Goal: Task Accomplishment & Management: Use online tool/utility

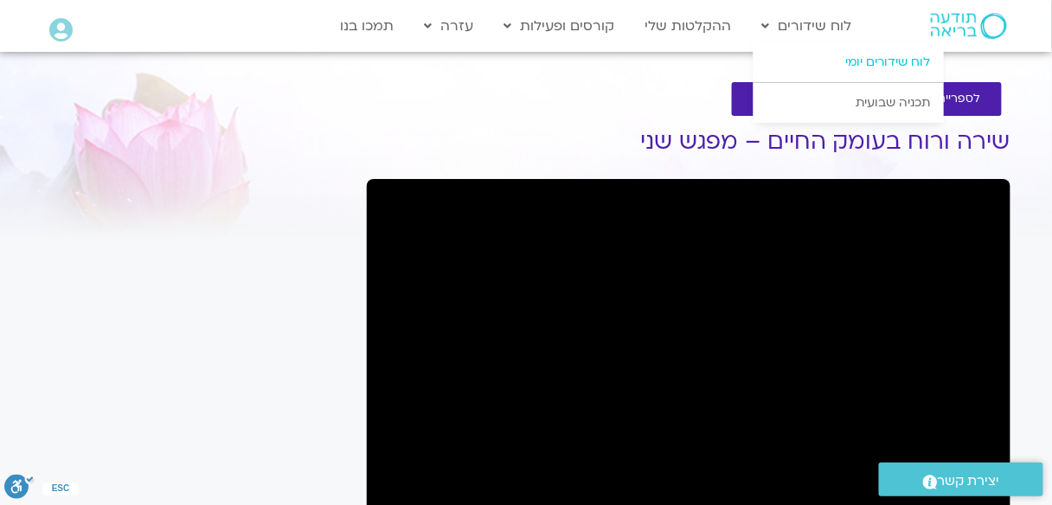
click at [880, 53] on link "לוח שידורים יומי" at bounding box center [848, 62] width 190 height 40
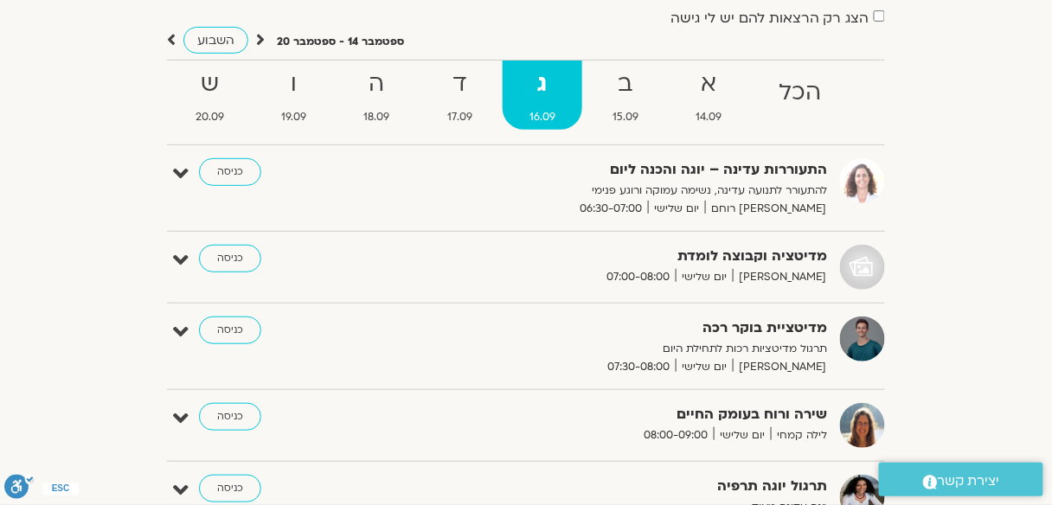
scroll to position [69, 0]
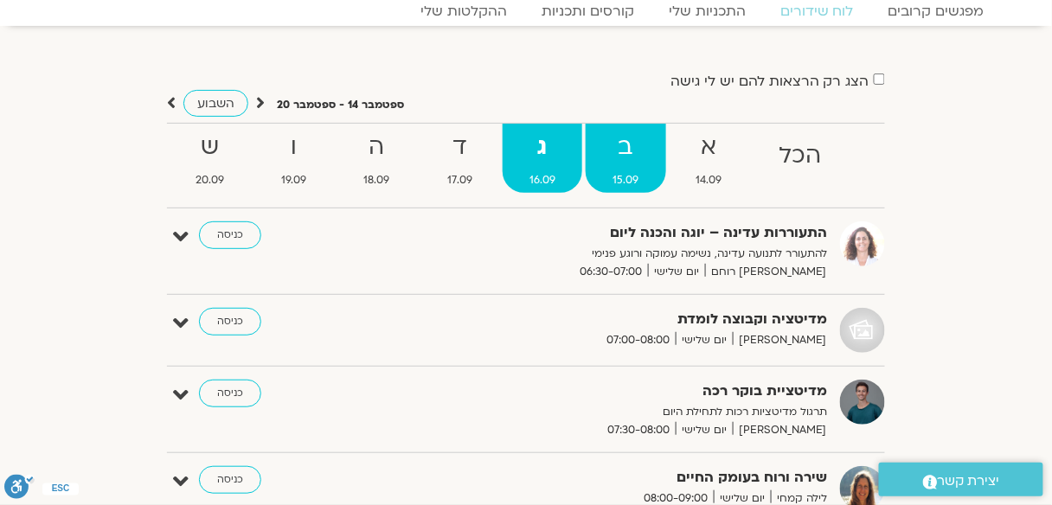
click at [631, 134] on strong "ב" at bounding box center [626, 147] width 80 height 39
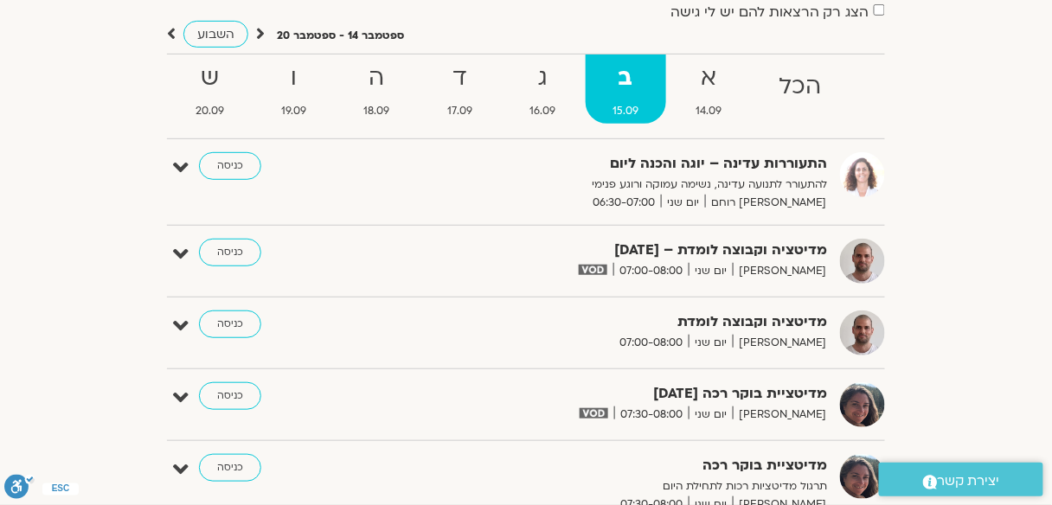
scroll to position [138, 0]
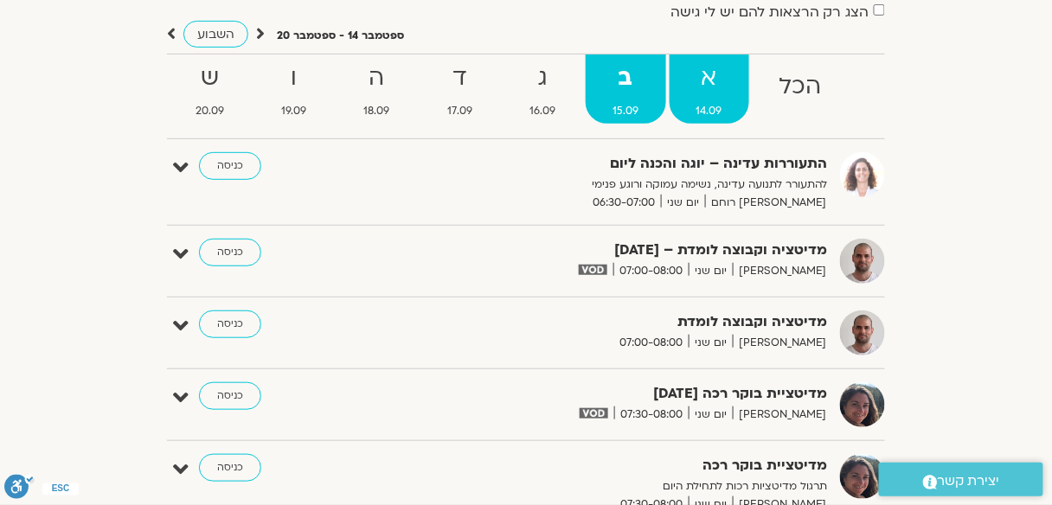
click at [706, 85] on strong "א" at bounding box center [709, 78] width 80 height 39
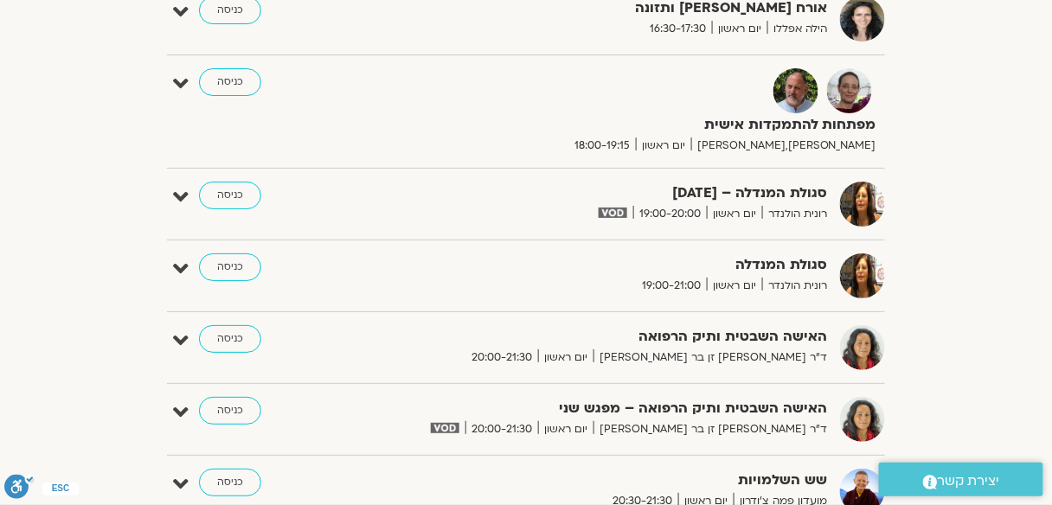
scroll to position [1591, 0]
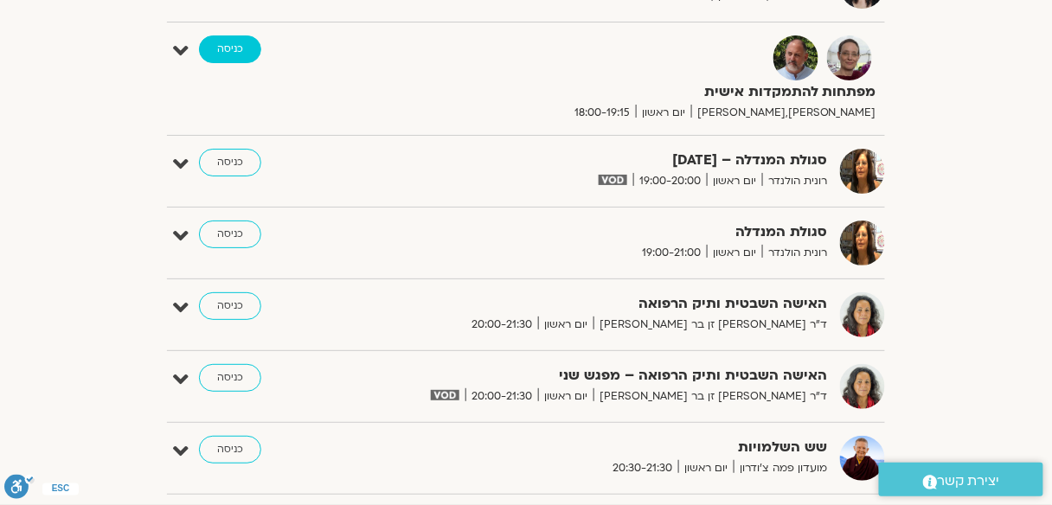
click at [222, 37] on link "כניסה" at bounding box center [230, 49] width 62 height 28
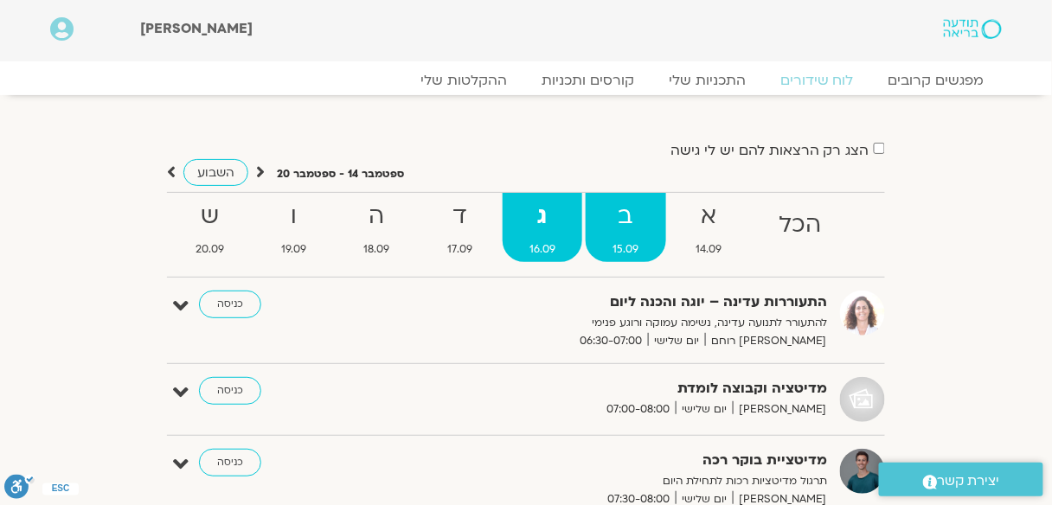
click at [641, 226] on strong "ב" at bounding box center [626, 216] width 80 height 39
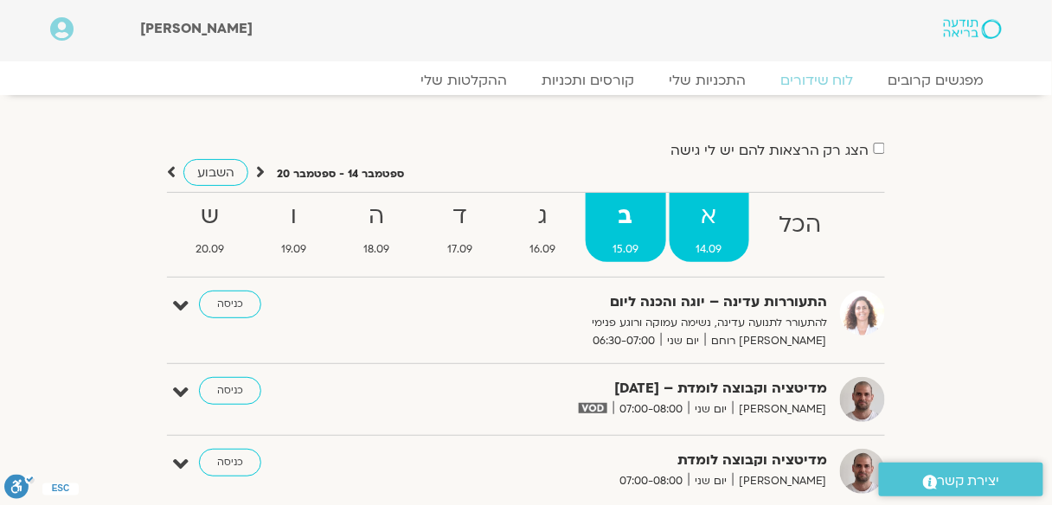
click at [707, 220] on strong "א" at bounding box center [709, 216] width 80 height 39
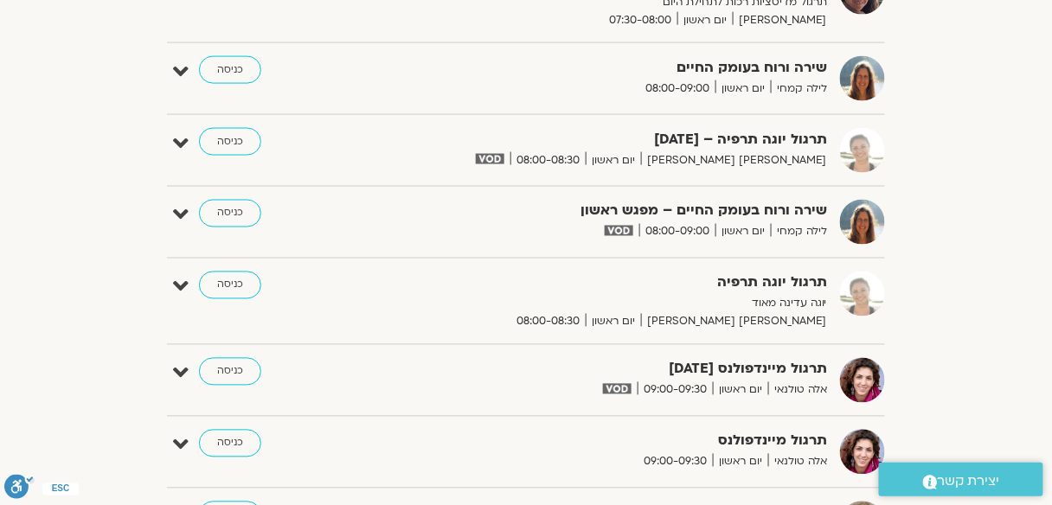
scroll to position [692, 0]
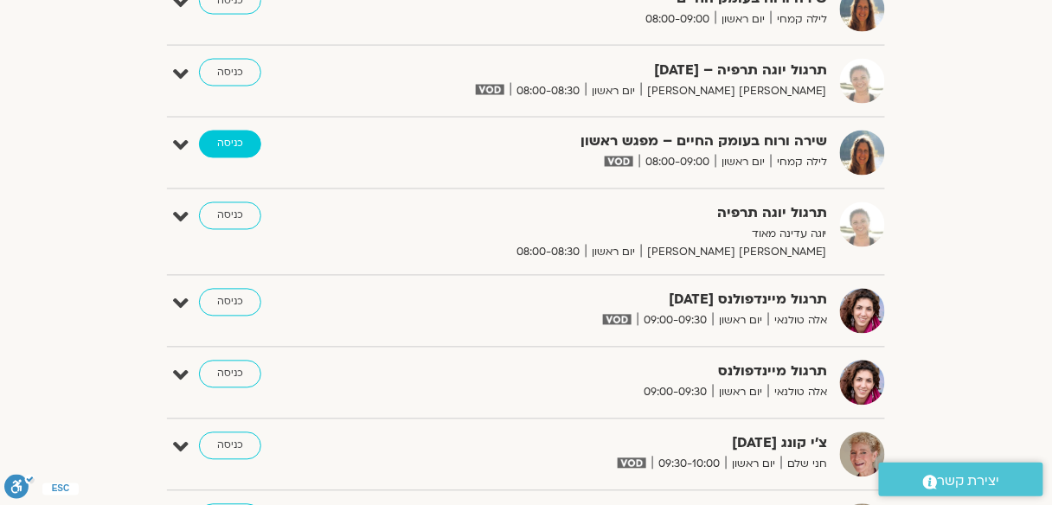
click at [226, 146] on link "כניסה" at bounding box center [230, 145] width 62 height 28
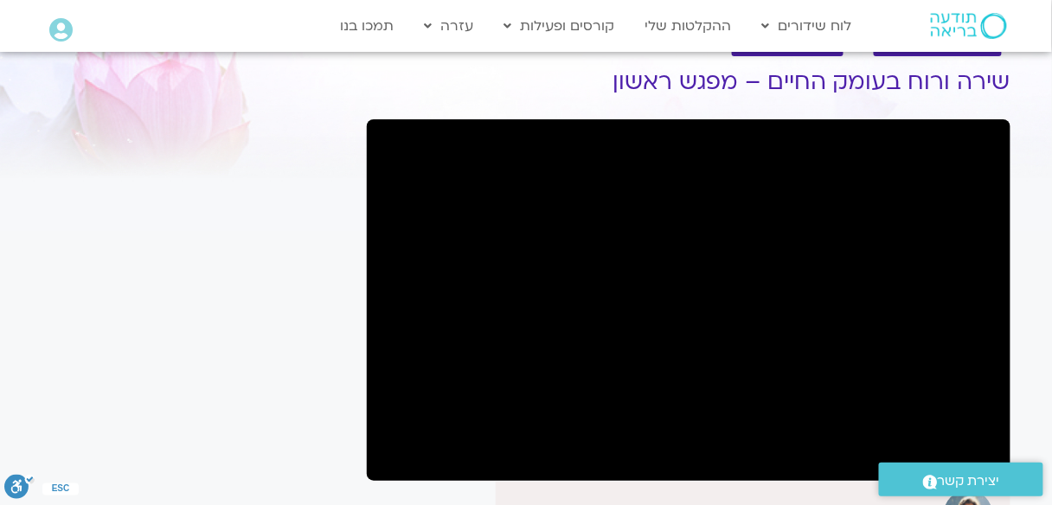
scroll to position [138, 0]
